Goal: Task Accomplishment & Management: Manage account settings

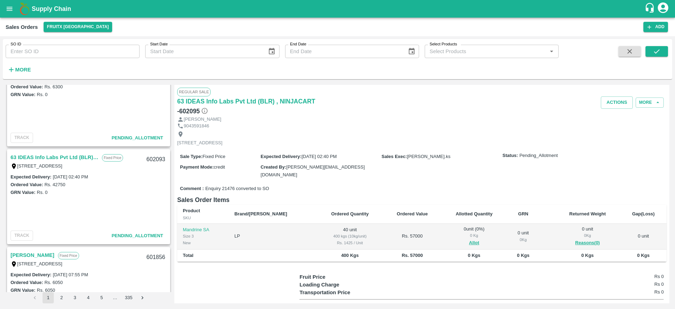
scroll to position [132, 0]
click at [47, 159] on link "63 IDEAS Info Labs Pvt Ltd (BLR) , NINJACART" at bounding box center [55, 157] width 88 height 9
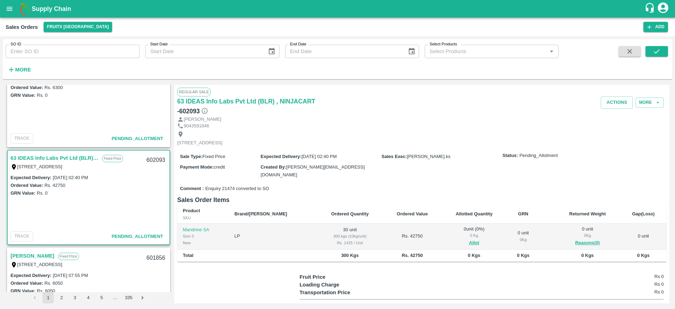
scroll to position [21, 0]
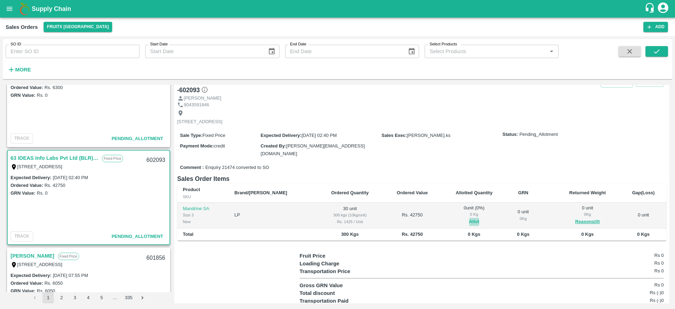
click at [469, 221] on button "Allot" at bounding box center [474, 222] width 10 height 8
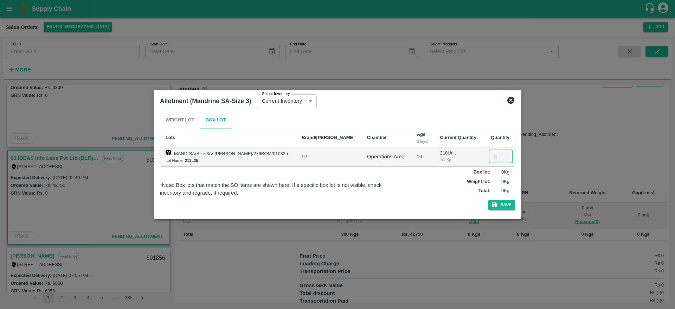
click at [489, 152] on input "number" at bounding box center [501, 156] width 24 height 13
type input "30"
click at [488, 200] on button "Save" at bounding box center [501, 205] width 27 height 10
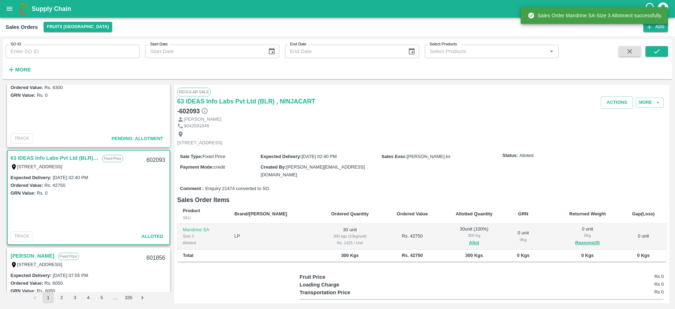
click at [152, 156] on div "602093" at bounding box center [155, 160] width 27 height 17
copy div "602093"
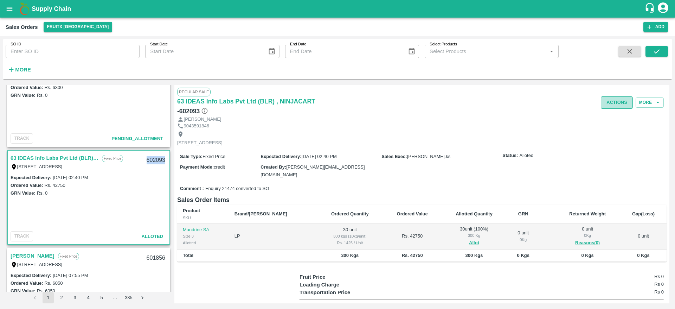
click at [616, 102] on button "Actions" at bounding box center [617, 102] width 32 height 12
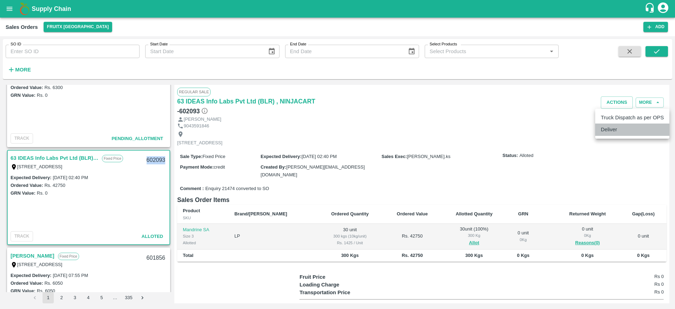
click at [608, 124] on li "Deliver" at bounding box center [632, 129] width 74 height 12
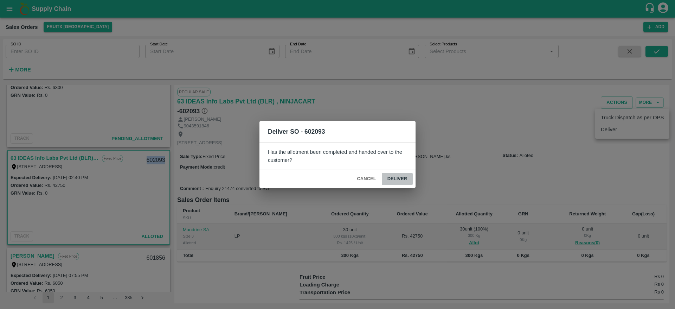
click at [400, 173] on button "Deliver" at bounding box center [397, 179] width 31 height 12
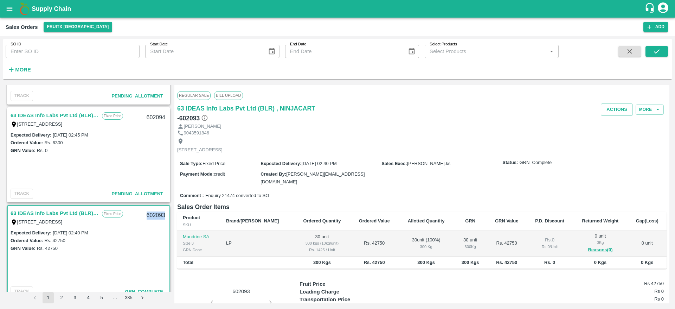
scroll to position [76, 0]
click at [49, 115] on link "63 IDEAS Info Labs Pvt Ltd (BLR) , NINJACART" at bounding box center [55, 115] width 88 height 9
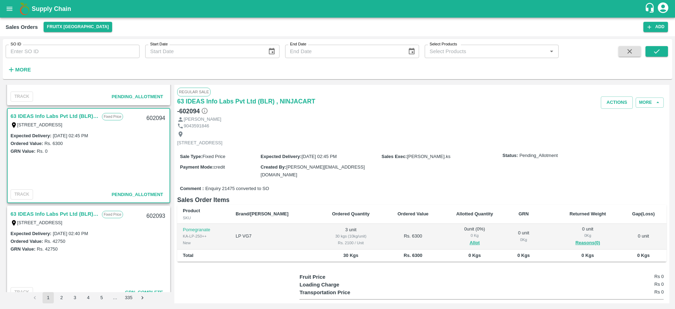
click at [150, 115] on div "602094" at bounding box center [155, 118] width 27 height 17
copy div "602094"
click at [470, 239] on button "Allot" at bounding box center [475, 243] width 10 height 8
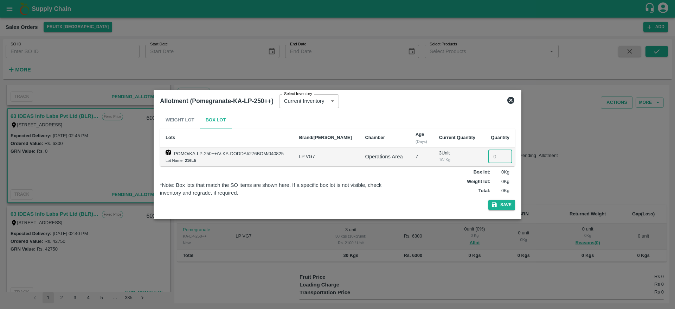
click at [488, 159] on input "number" at bounding box center [500, 156] width 24 height 13
type input "3"
click at [488, 200] on button "Save" at bounding box center [501, 205] width 27 height 10
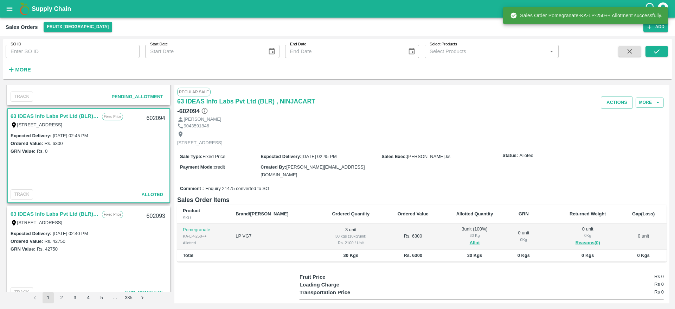
click at [154, 120] on div "602094" at bounding box center [155, 118] width 27 height 17
copy div "602094"
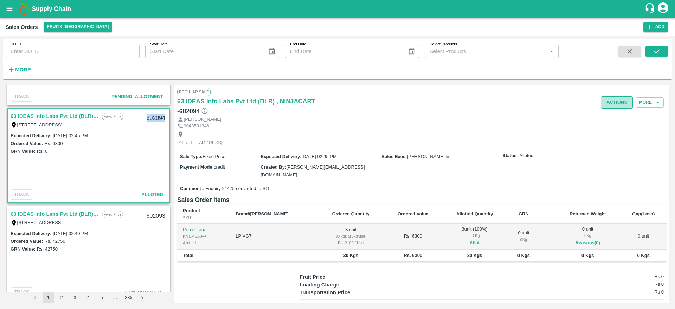
click at [617, 105] on button "Actions" at bounding box center [617, 102] width 32 height 12
drag, startPoint x: 617, startPoint y: 137, endPoint x: 613, endPoint y: 135, distance: 4.1
click at [613, 135] on ul "Truck Dispatch as per OPS Deliver" at bounding box center [632, 124] width 74 height 30
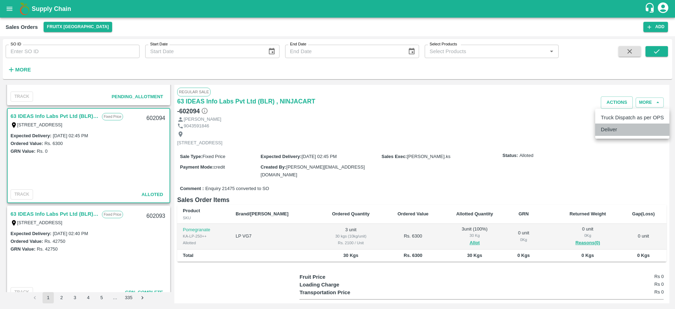
click at [613, 135] on li "Deliver" at bounding box center [632, 129] width 74 height 12
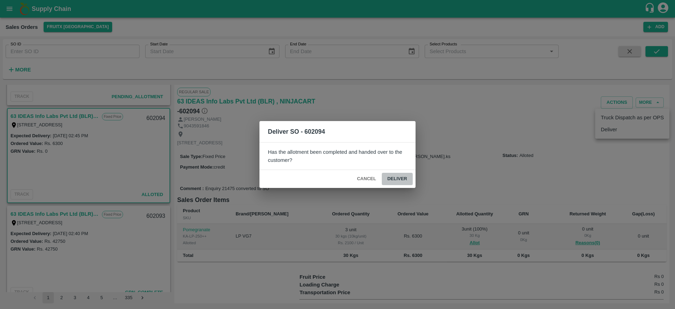
click at [404, 175] on button "Deliver" at bounding box center [397, 179] width 31 height 12
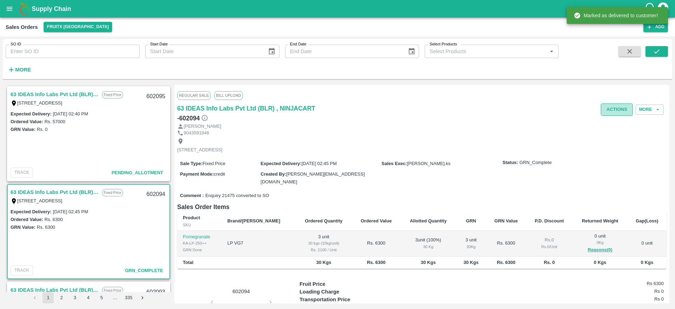
click at [613, 114] on button "Actions" at bounding box center [617, 109] width 32 height 12
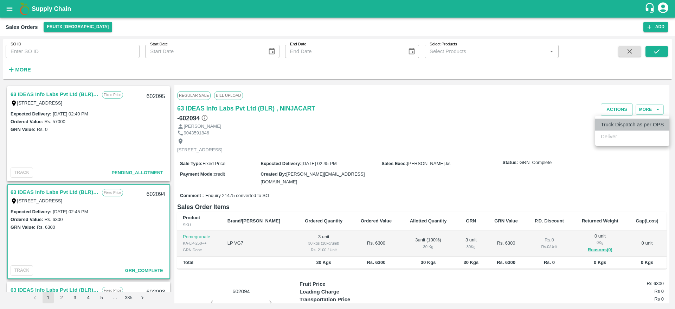
click at [610, 120] on li "Truck Dispatch as per OPS" at bounding box center [632, 124] width 74 height 12
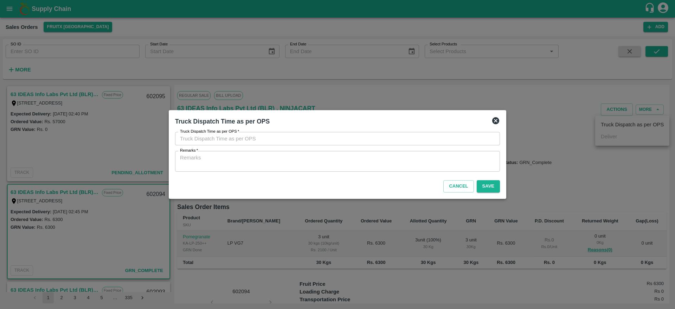
type input "[DATE] 02:52 PM"
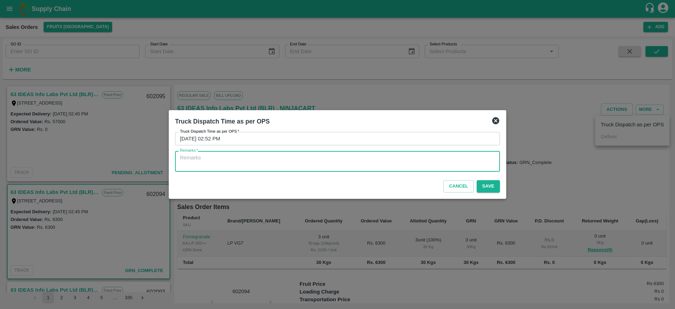
click at [452, 162] on textarea "Remarks   *" at bounding box center [337, 161] width 315 height 15
type textarea "OTD"
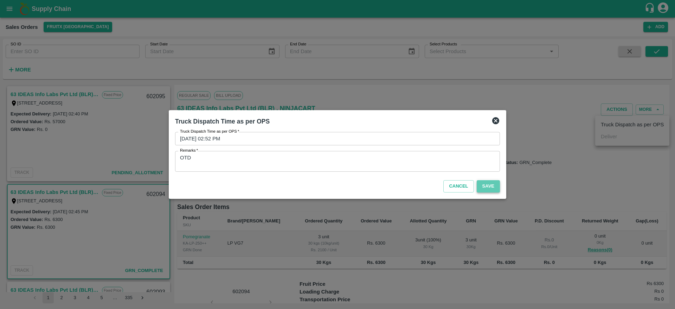
click at [484, 180] on button "Save" at bounding box center [488, 186] width 23 height 12
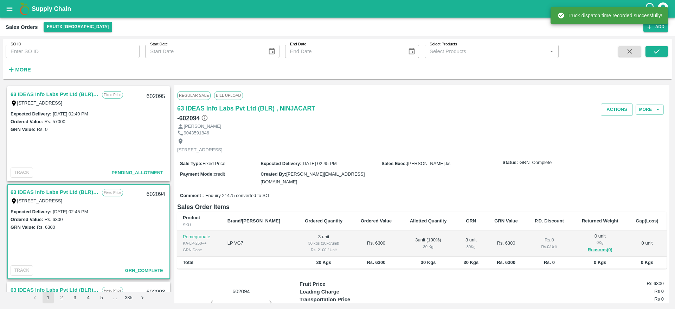
click at [59, 96] on link "63 IDEAS Info Labs Pvt Ltd (BLR) , NINJACART" at bounding box center [55, 94] width 88 height 9
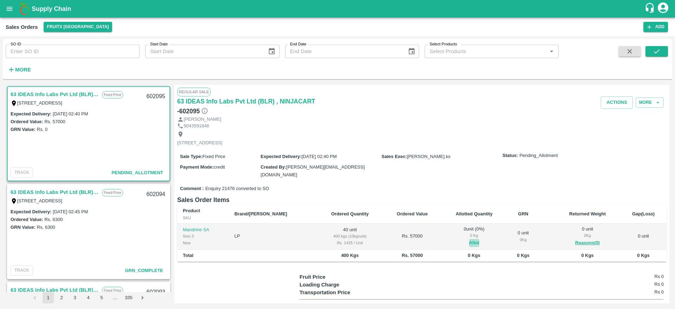
click at [469, 243] on button "Allot" at bounding box center [474, 243] width 10 height 8
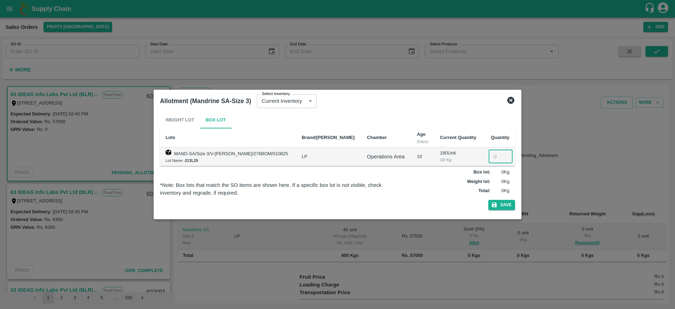
click at [494, 153] on input "number" at bounding box center [501, 156] width 24 height 13
type input "40"
click at [488, 200] on button "Save" at bounding box center [501, 205] width 27 height 10
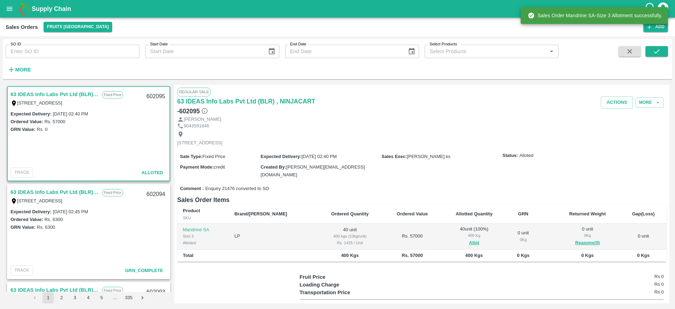
click at [154, 94] on div "602095" at bounding box center [155, 96] width 27 height 17
copy div "602095"
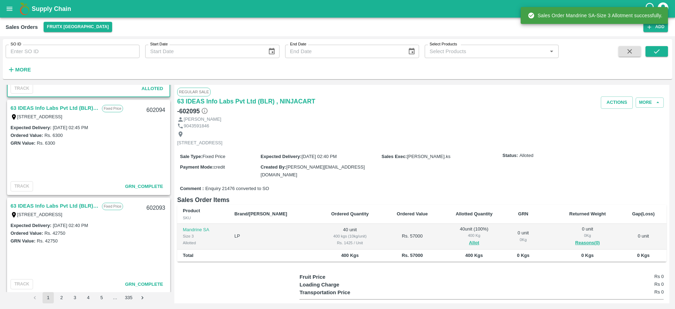
scroll to position [84, 0]
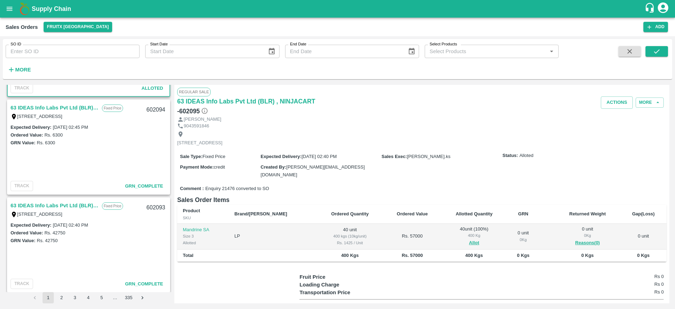
click at [57, 206] on link "63 IDEAS Info Labs Pvt Ltd (BLR) , NINJACART" at bounding box center [55, 205] width 88 height 9
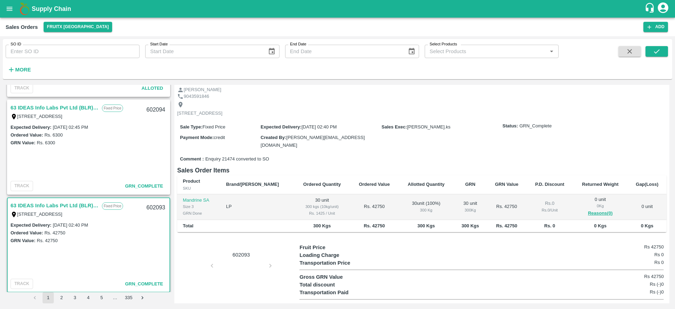
scroll to position [37, 0]
click at [45, 106] on link "63 IDEAS Info Labs Pvt Ltd (BLR) , NINJACART" at bounding box center [55, 107] width 88 height 9
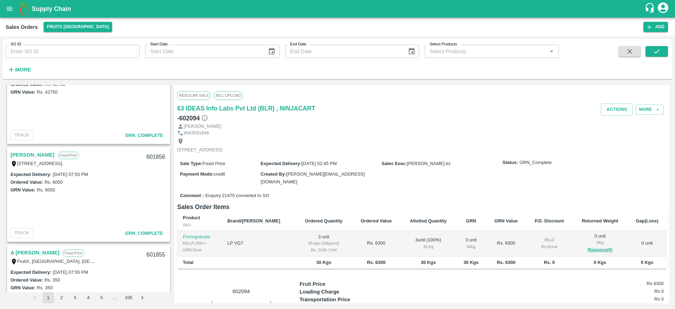
scroll to position [192, 0]
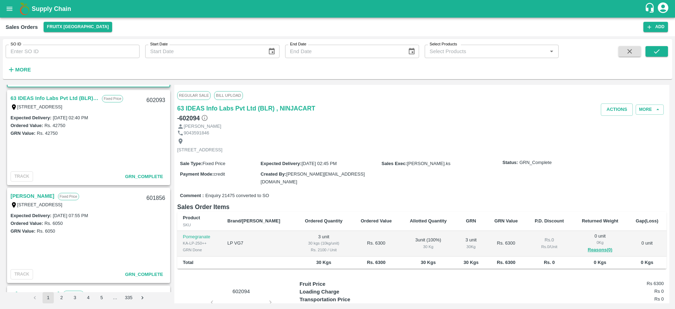
click at [69, 239] on div "Expected Delivery : [DATE] 07:55 PM Ordered Value: Rs. 6050 GRN Value: Rs. 6050" at bounding box center [89, 238] width 162 height 55
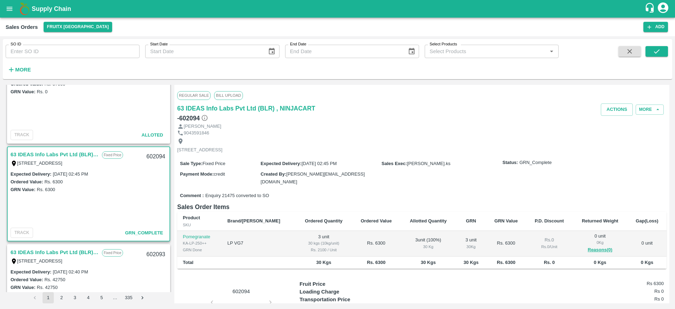
scroll to position [36, 0]
click at [62, 257] on link "63 IDEAS Info Labs Pvt Ltd (BLR) , NINJACART" at bounding box center [55, 254] width 88 height 9
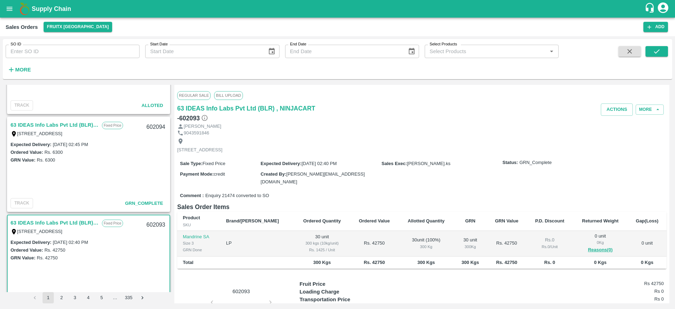
scroll to position [12, 0]
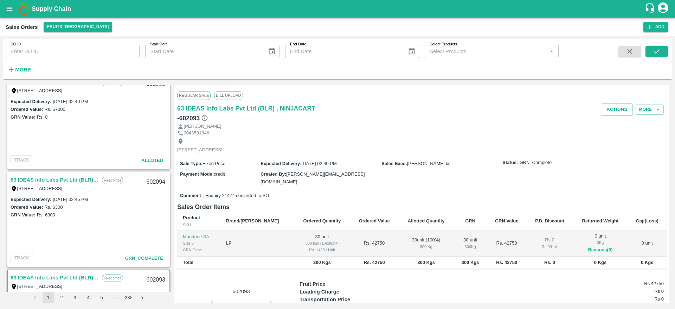
click at [62, 176] on link "63 IDEAS Info Labs Pvt Ltd (BLR) , NINJACART" at bounding box center [55, 179] width 88 height 9
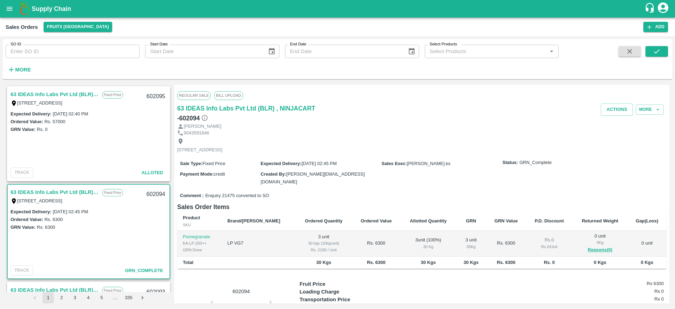
click at [52, 94] on link "63 IDEAS Info Labs Pvt Ltd (BLR) , NINJACART" at bounding box center [55, 94] width 88 height 9
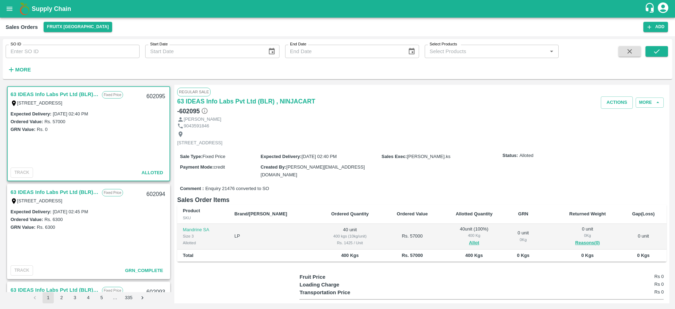
click at [616, 95] on div "Regular Sale" at bounding box center [421, 92] width 489 height 8
click at [617, 101] on button "Actions" at bounding box center [617, 102] width 32 height 12
click at [619, 128] on li "Deliver" at bounding box center [632, 129] width 74 height 12
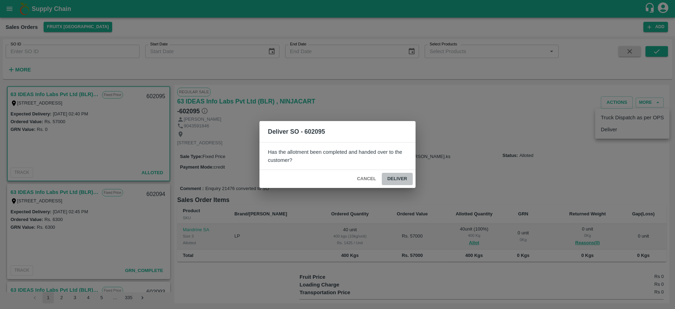
click at [395, 176] on button "Deliver" at bounding box center [397, 179] width 31 height 12
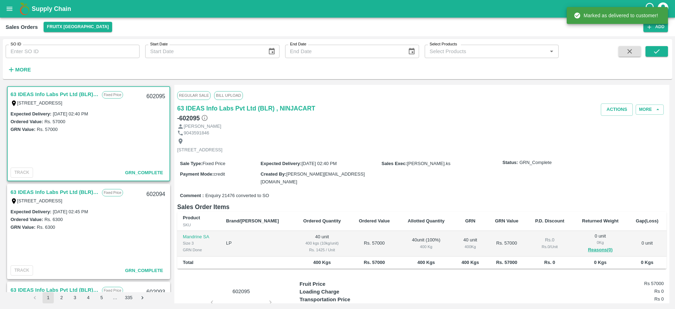
click at [154, 96] on div "602095" at bounding box center [155, 96] width 27 height 17
copy div "602095"
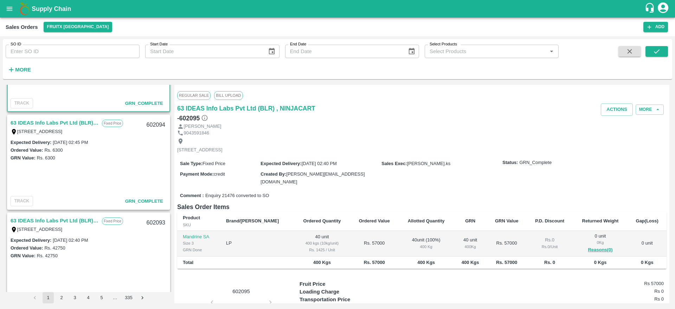
scroll to position [128, 0]
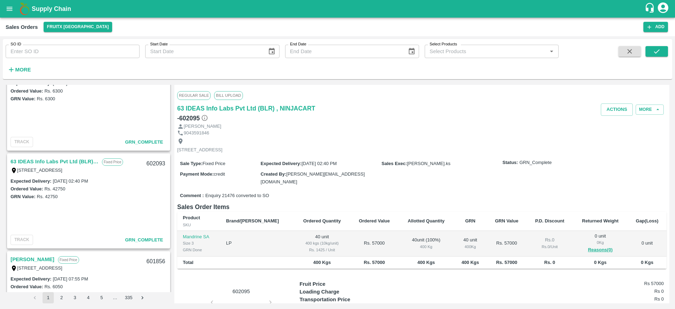
click at [63, 161] on link "63 IDEAS Info Labs Pvt Ltd (BLR) , NINJACART" at bounding box center [55, 161] width 88 height 9
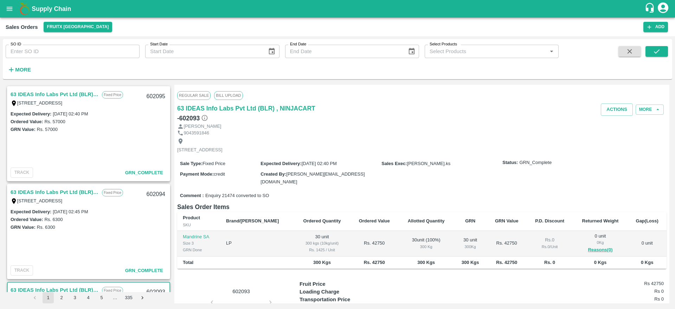
click at [63, 91] on link "63 IDEAS Info Labs Pvt Ltd (BLR) , NINJACART" at bounding box center [55, 94] width 88 height 9
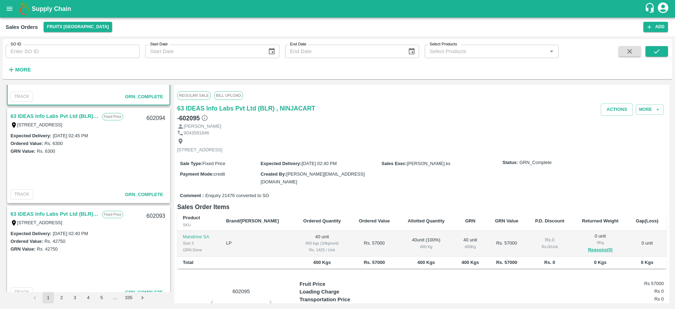
scroll to position [97, 0]
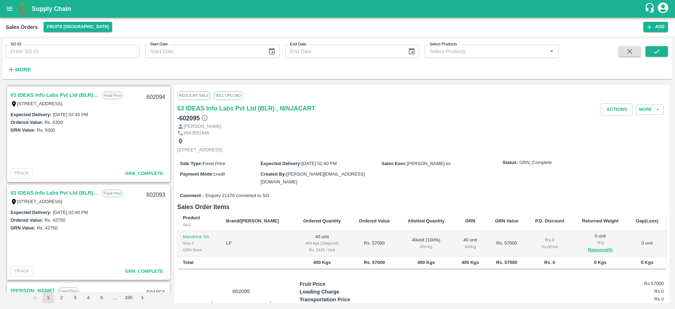
click at [71, 193] on link "63 IDEAS Info Labs Pvt Ltd (BLR) , NINJACART" at bounding box center [55, 192] width 88 height 9
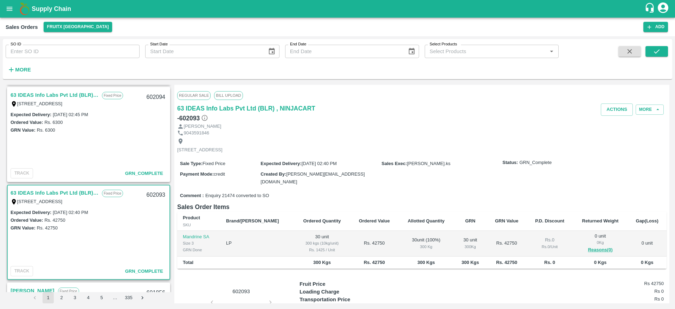
scroll to position [42, 0]
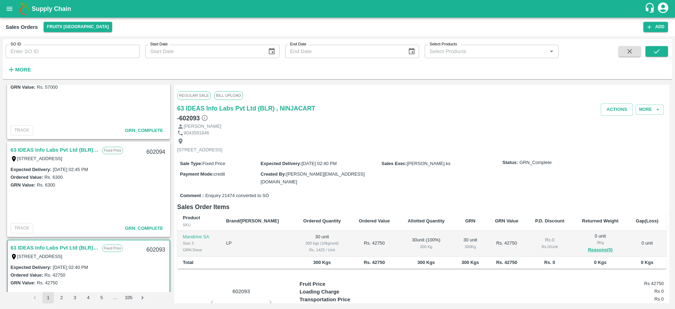
click at [65, 147] on link "63 IDEAS Info Labs Pvt Ltd (BLR) , NINJACART" at bounding box center [55, 149] width 88 height 9
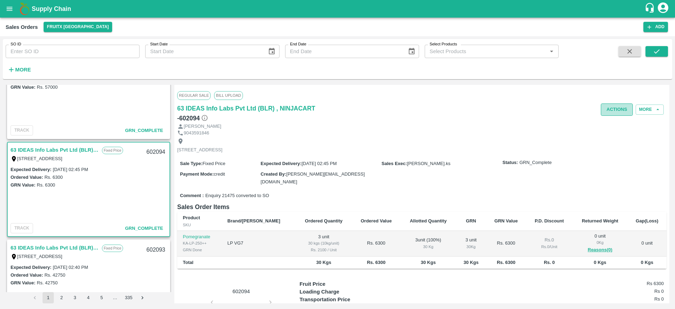
click at [616, 108] on button "Actions" at bounding box center [617, 109] width 32 height 12
click at [302, 255] on div at bounding box center [337, 154] width 675 height 309
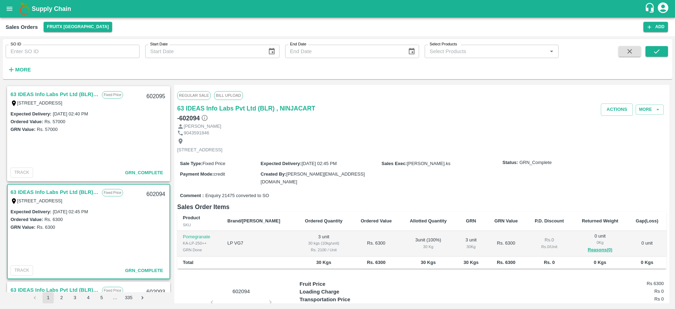
click at [68, 95] on link "63 IDEAS Info Labs Pvt Ltd (BLR) , NINJACART" at bounding box center [55, 94] width 88 height 9
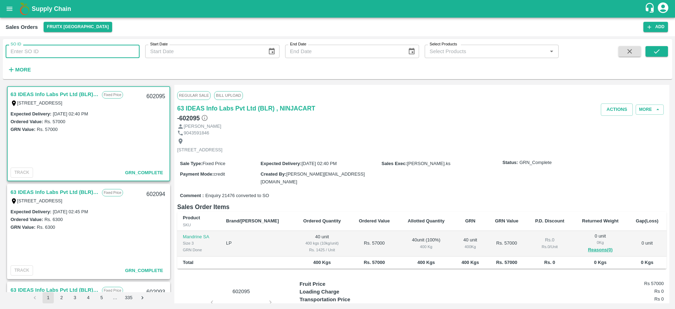
click at [88, 53] on input "SO ID" at bounding box center [73, 51] width 134 height 13
click at [648, 52] on button "submit" at bounding box center [656, 51] width 22 height 11
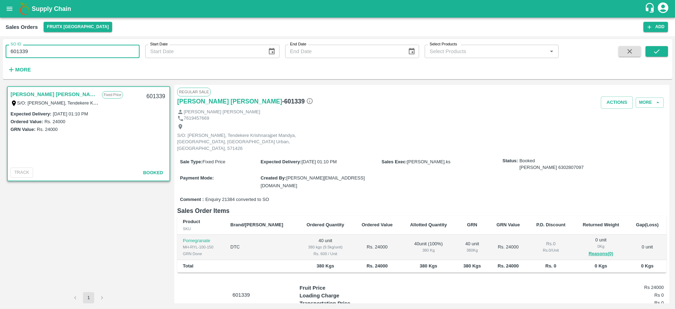
click at [62, 50] on input "601339" at bounding box center [73, 51] width 134 height 13
type input "601351"
click at [661, 49] on button "submit" at bounding box center [656, 51] width 22 height 11
